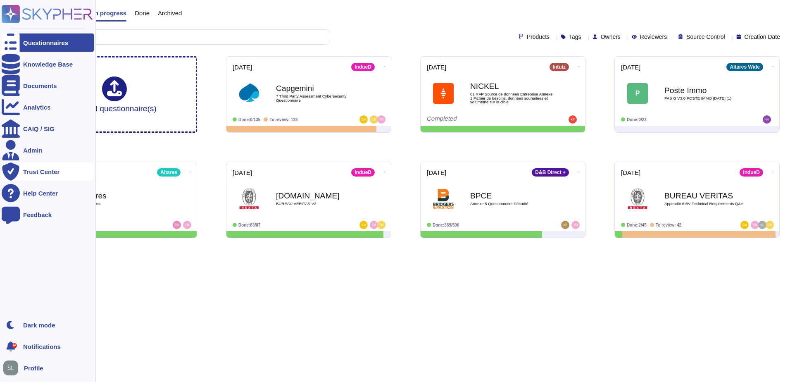
click at [29, 173] on div "Trust Center" at bounding box center [41, 172] width 36 height 6
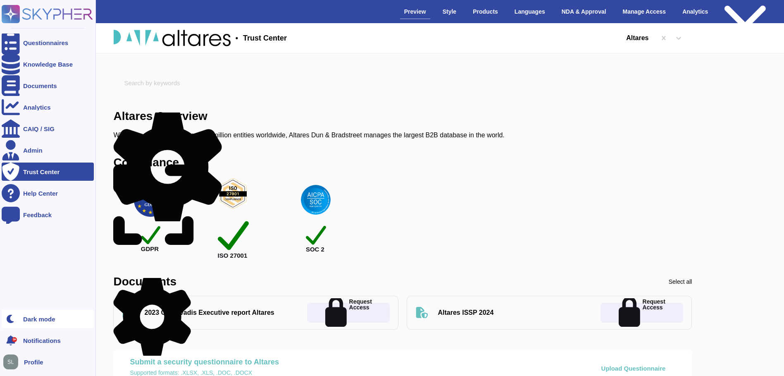
click at [33, 323] on div "Dark mode" at bounding box center [48, 319] width 92 height 18
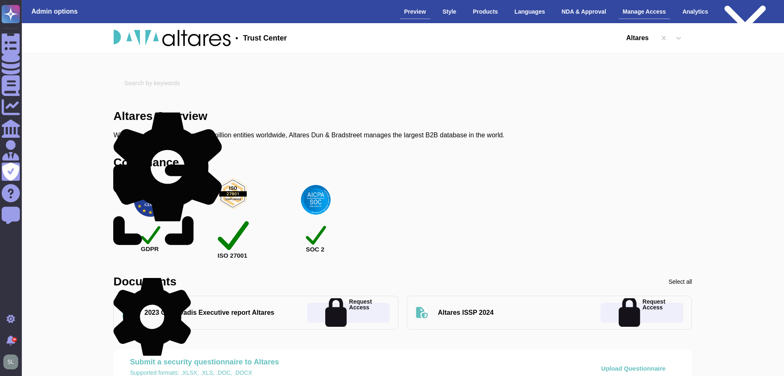
click at [642, 15] on div "Manage Access" at bounding box center [645, 12] width 52 height 14
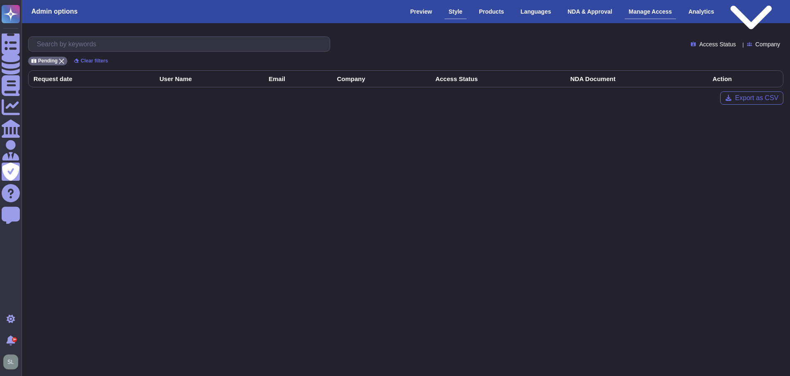
click at [458, 12] on div "Style" at bounding box center [456, 12] width 22 height 14
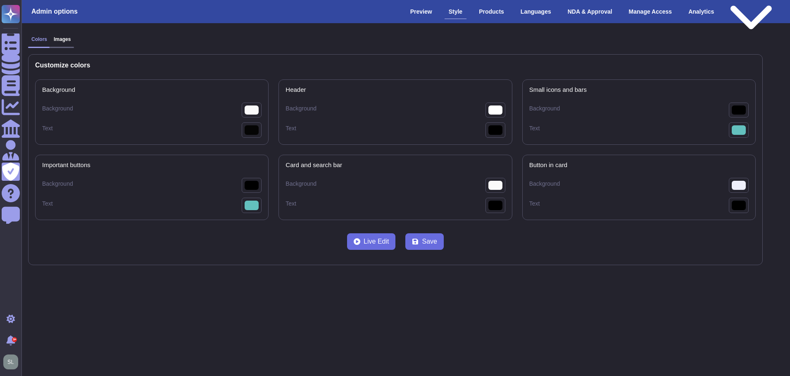
type bars-Background "#000000"
type buttons-Background "#000000"
type bar-Text "#000000"
type card-Background "#eeeffa"
type card-Text "#000000"
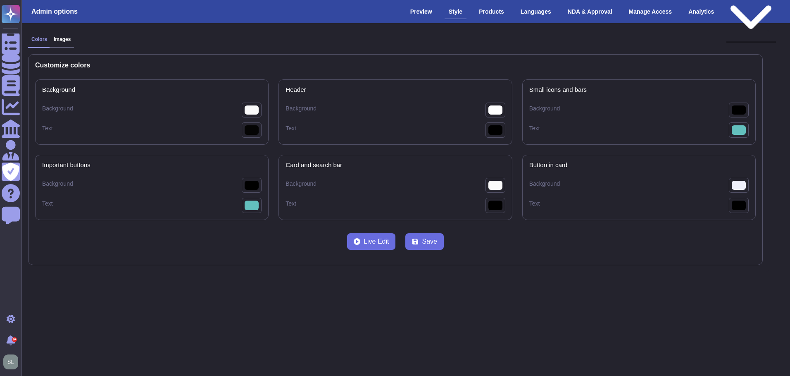
click at [742, 7] on div "Public version" at bounding box center [752, 12] width 50 height 62
click at [707, 10] on div "Analytics" at bounding box center [710, 12] width 34 height 14
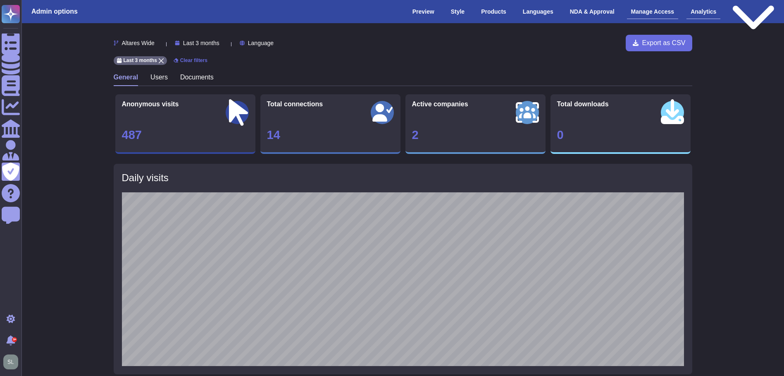
click at [654, 9] on div "Manage Access" at bounding box center [653, 12] width 52 height 14
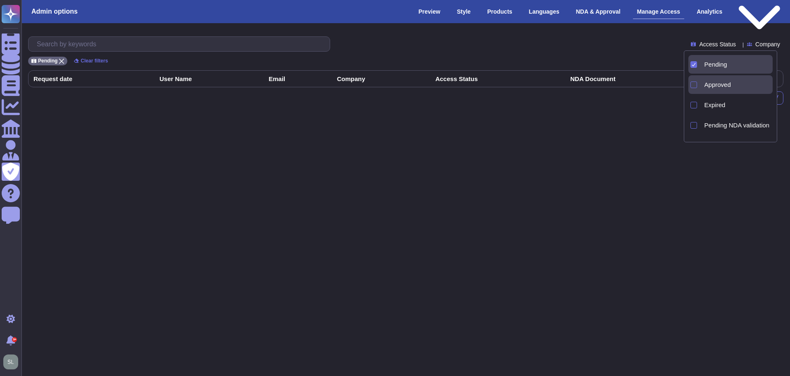
click at [712, 79] on div "Approved" at bounding box center [737, 84] width 72 height 19
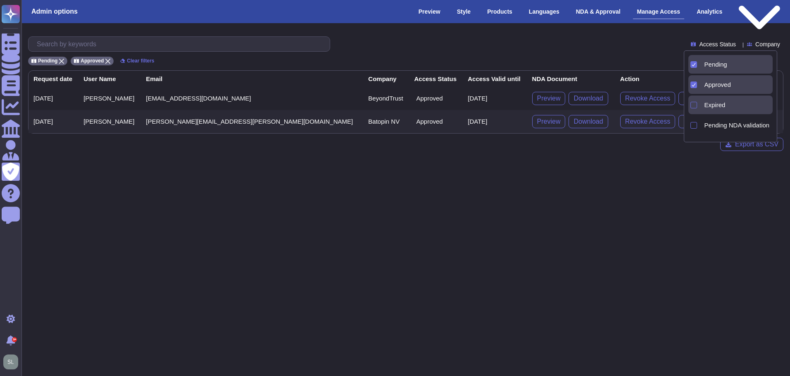
click at [710, 100] on div "Expired" at bounding box center [737, 104] width 72 height 19
click at [708, 123] on span "Pending NDA validation" at bounding box center [737, 125] width 65 height 7
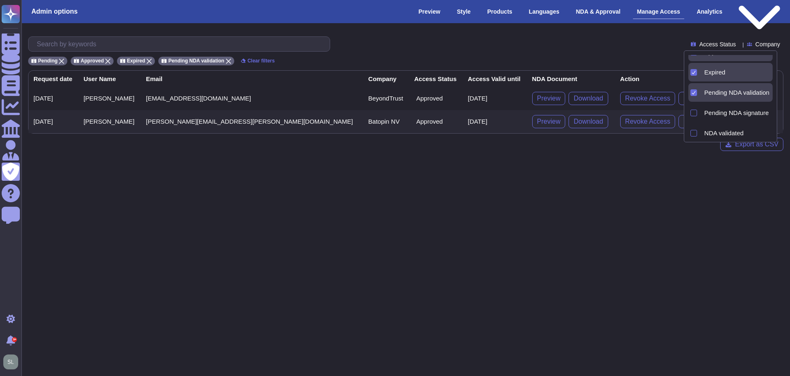
scroll to position [57, 0]
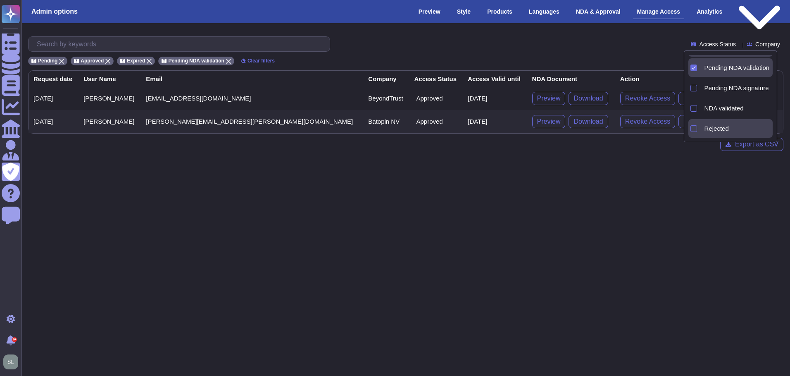
click at [723, 128] on span "Rejected" at bounding box center [717, 128] width 24 height 7
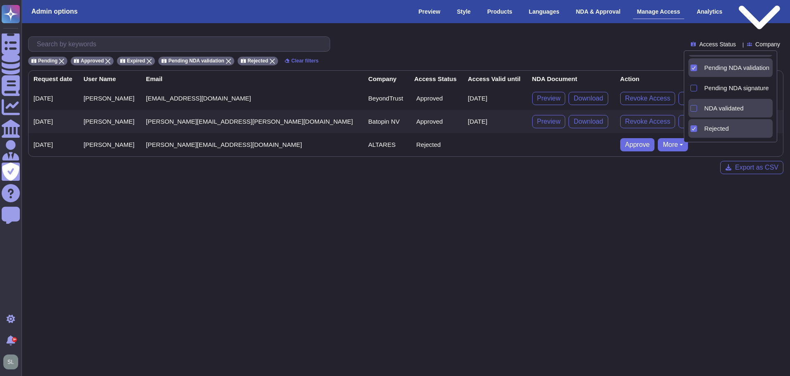
click at [732, 105] on span "NDA validated" at bounding box center [724, 108] width 39 height 7
click at [738, 88] on span "Pending NDA signature" at bounding box center [737, 87] width 64 height 7
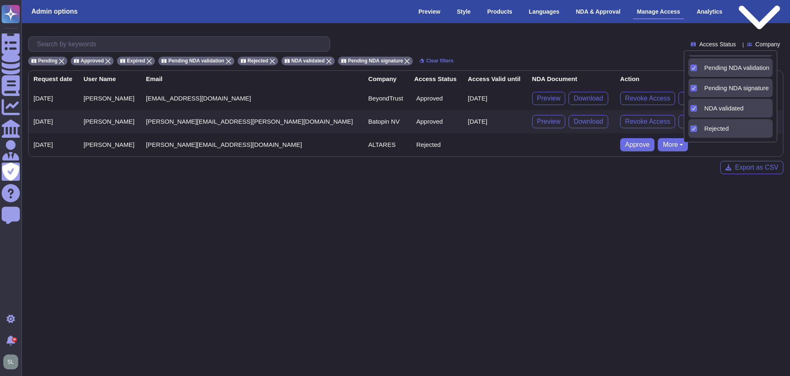
click at [654, 187] on html "Questionnaires Knowledge Base Documents Analytics CAIQ / SIG Admin Trust Center…" at bounding box center [395, 93] width 790 height 187
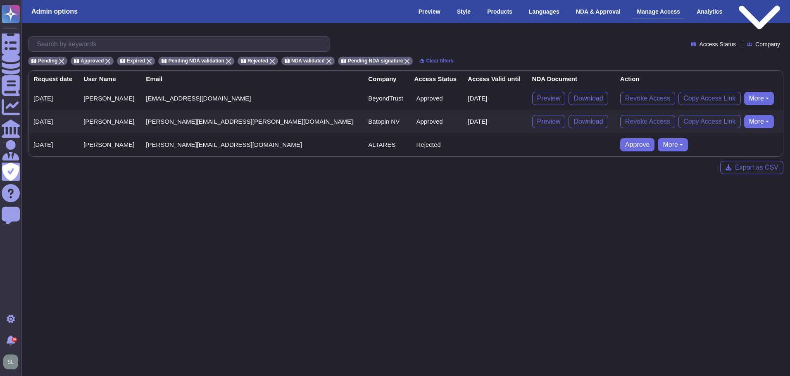
click at [658, 146] on button "More" at bounding box center [673, 144] width 30 height 13
click at [661, 179] on link "Remove user" at bounding box center [703, 181] width 91 height 10
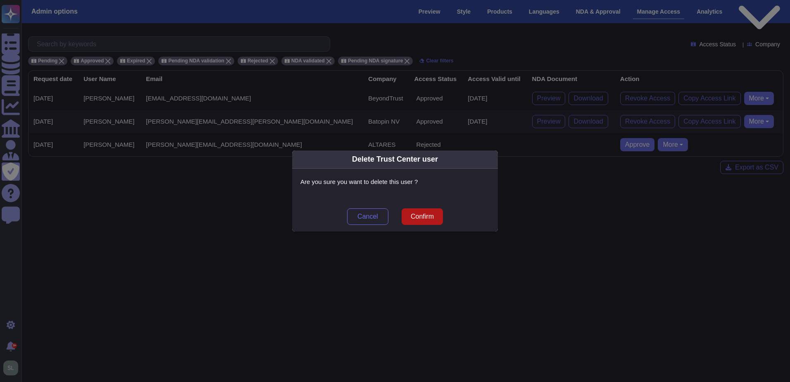
click at [425, 213] on span "Confirm" at bounding box center [422, 216] width 23 height 7
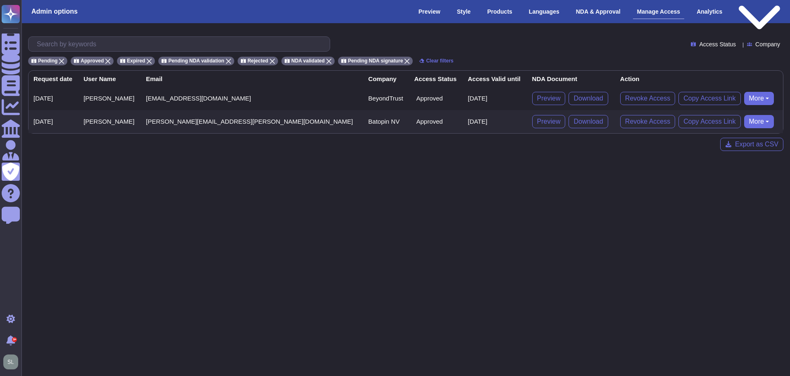
click at [564, 164] on html "Questionnaires Knowledge Base Documents Analytics CAIQ / SIG Admin Trust Center…" at bounding box center [395, 82] width 790 height 164
